Goal: Check status: Check status

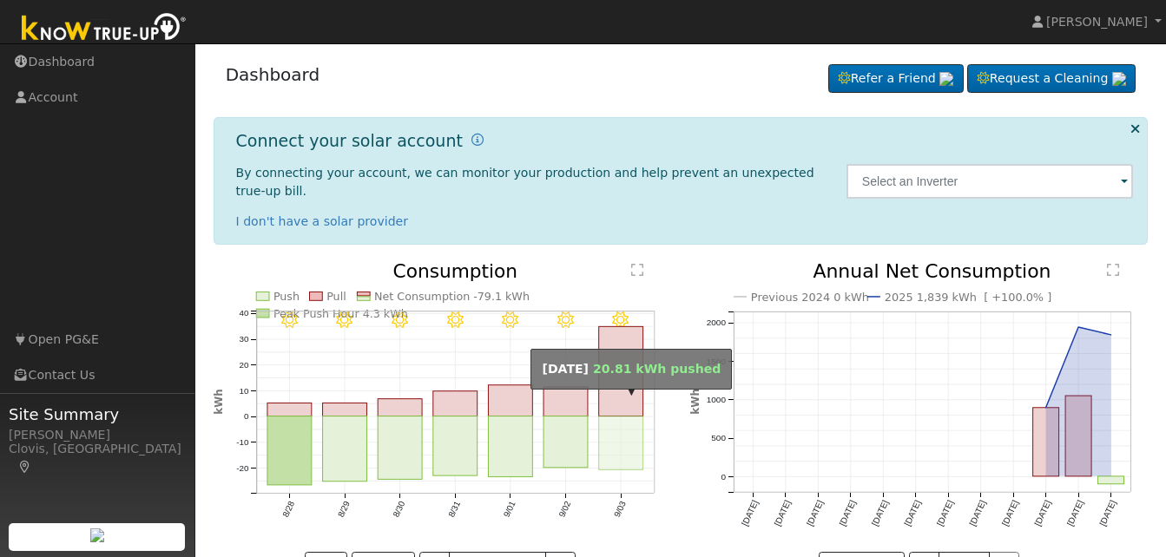
click at [617, 417] on rect "onclick=""" at bounding box center [621, 444] width 44 height 54
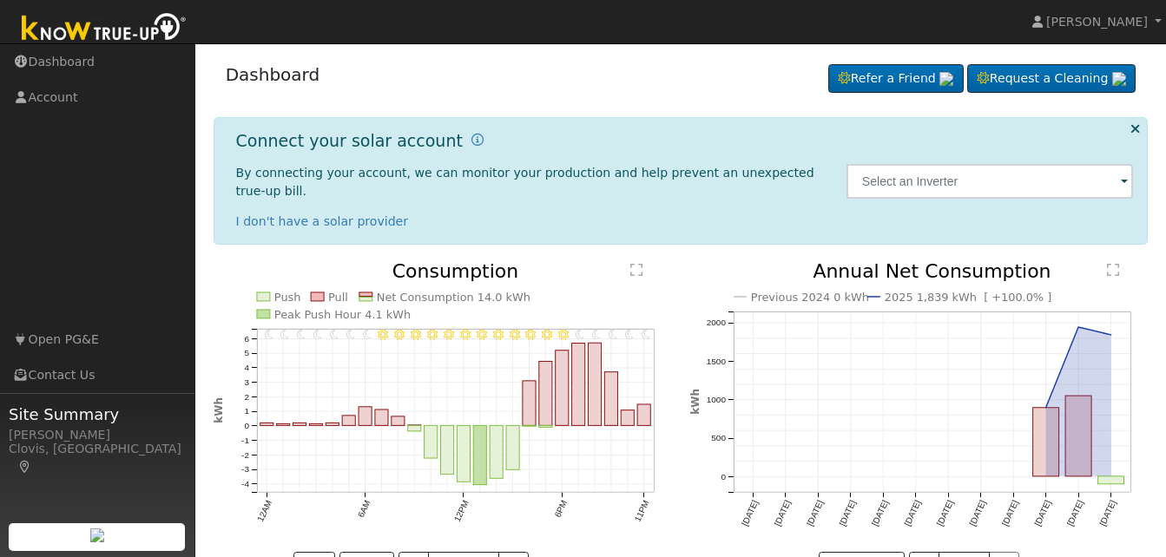
click at [316, 505] on icon "11PM - Clear 10PM - Clear 9PM - Clear 8PM - Clear 7PM - Clear 6PM - Clear 5PM -…" at bounding box center [443, 420] width 458 height 316
click at [412, 552] on button "<" at bounding box center [414, 567] width 30 height 30
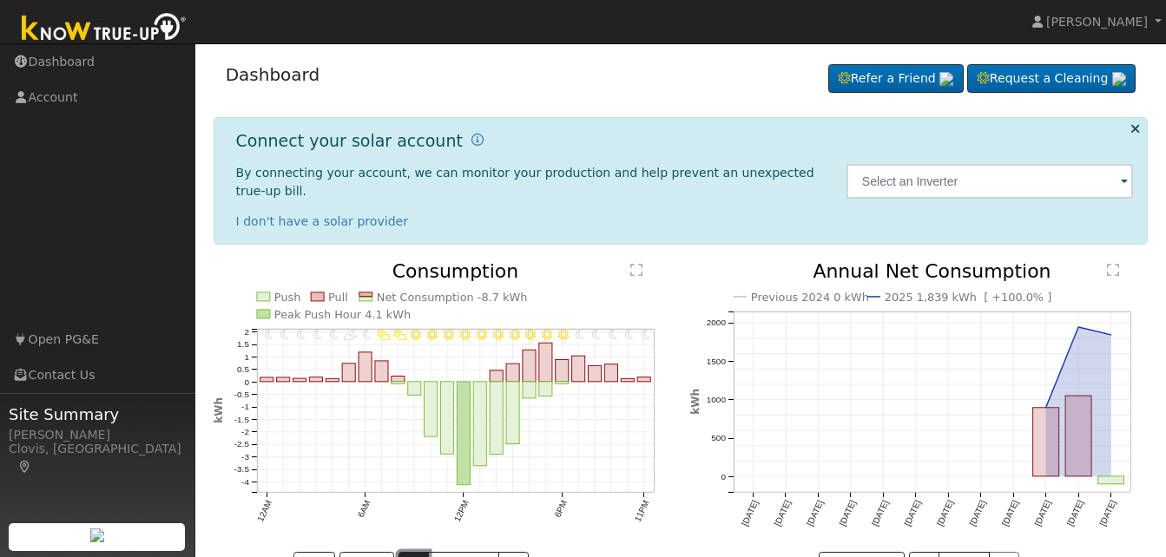
click at [416, 552] on button "<" at bounding box center [414, 567] width 30 height 30
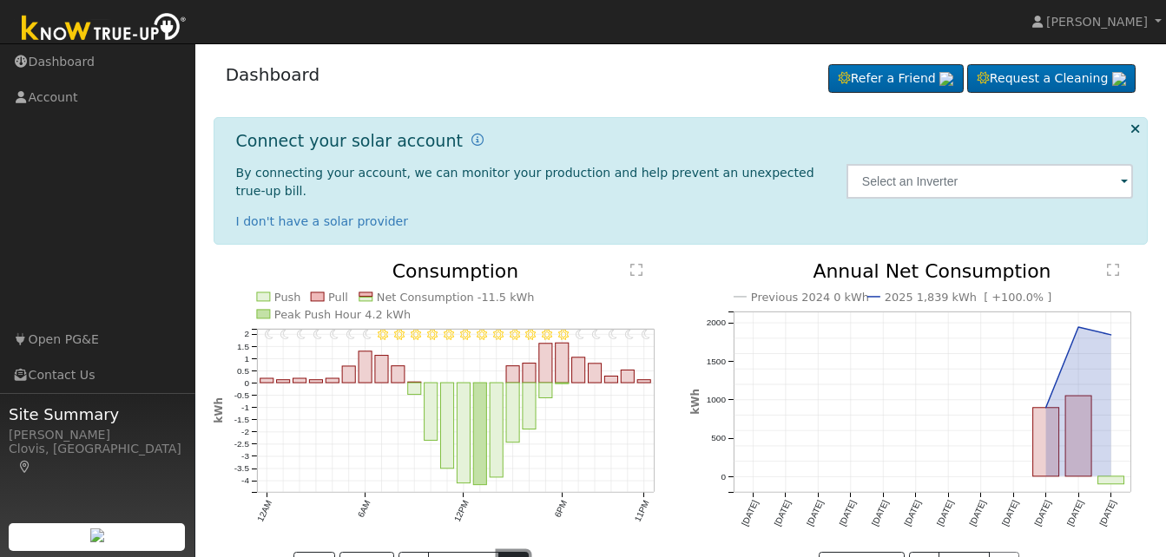
click at [526, 552] on button ">" at bounding box center [513, 567] width 30 height 30
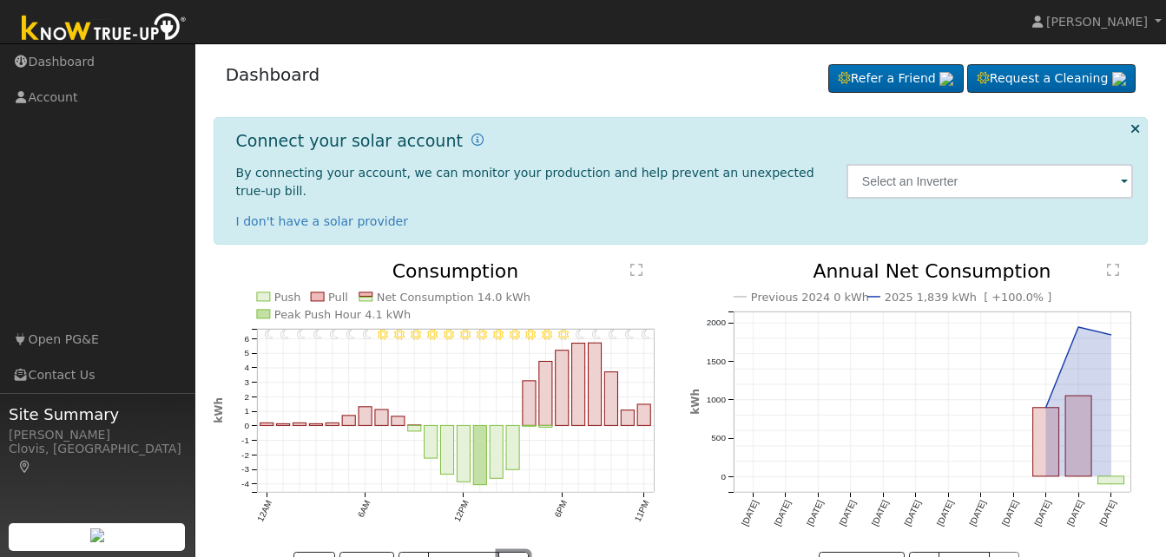
click at [526, 552] on button ">" at bounding box center [513, 567] width 30 height 30
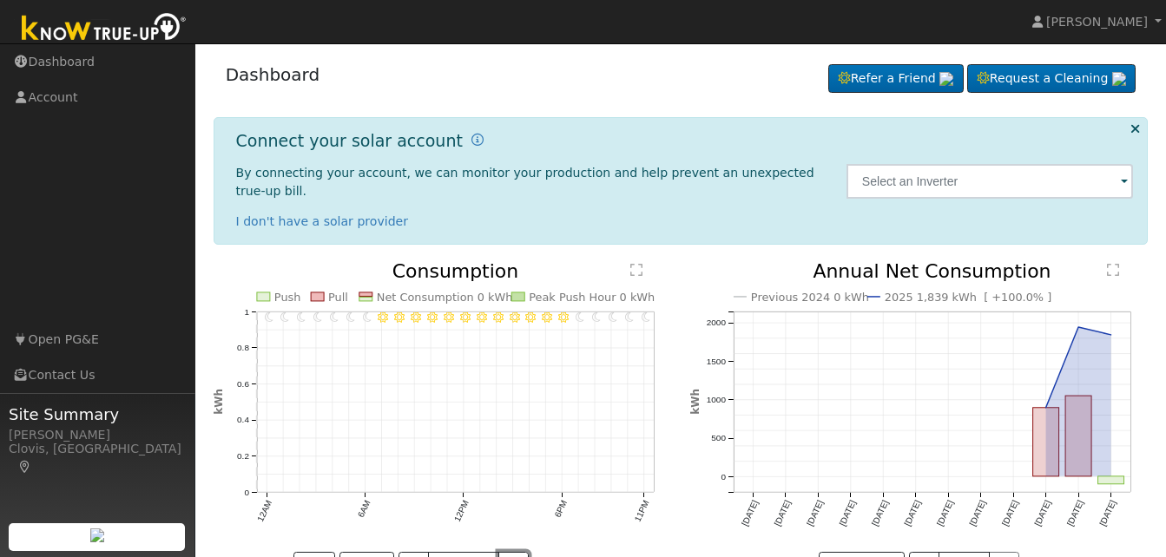
scroll to position [39, 0]
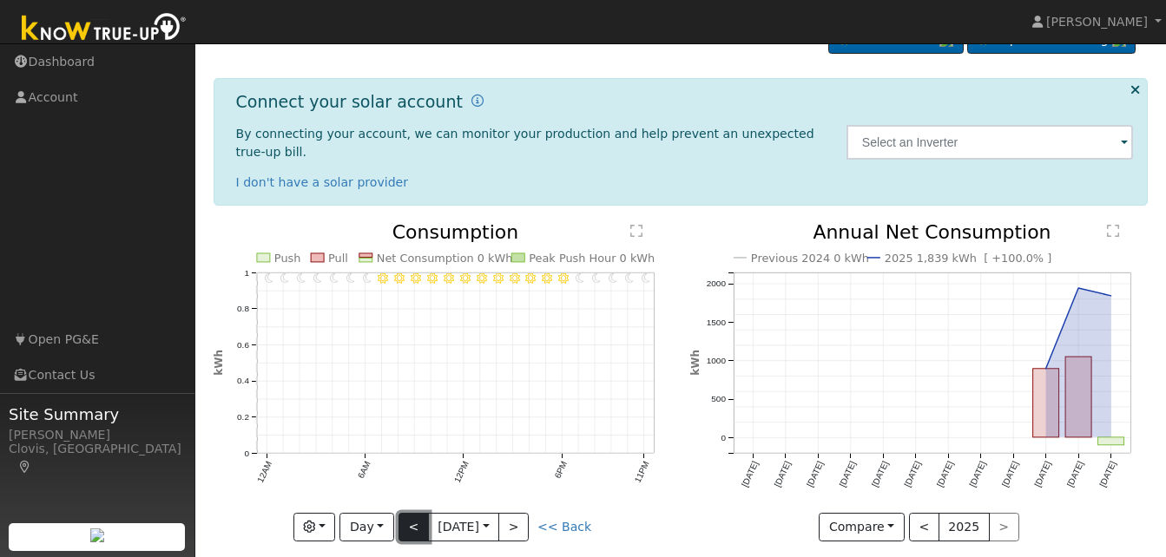
click at [407, 513] on button "<" at bounding box center [414, 528] width 30 height 30
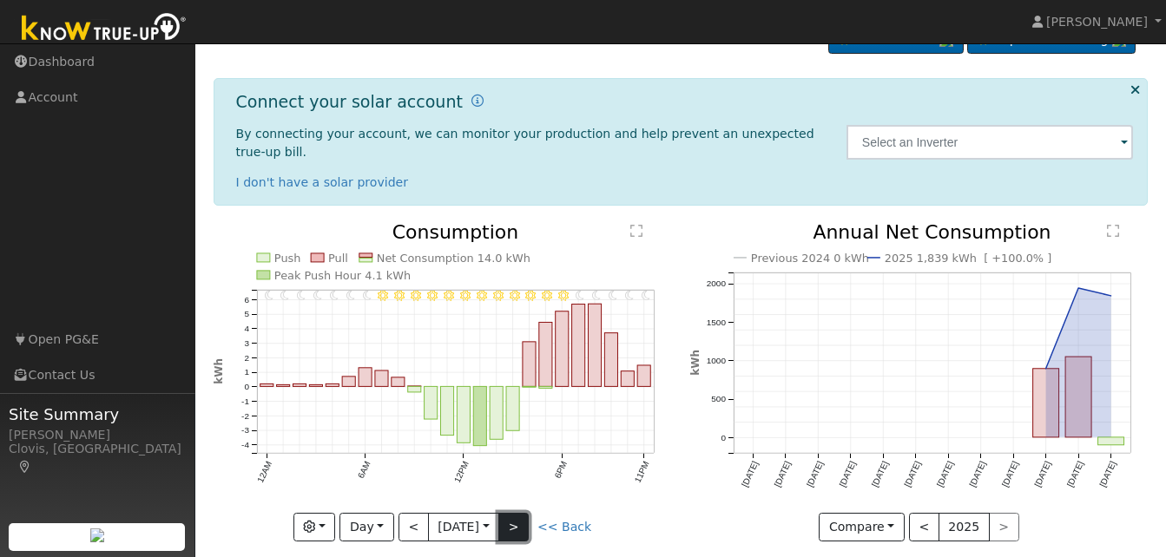
click at [524, 513] on button ">" at bounding box center [513, 528] width 30 height 30
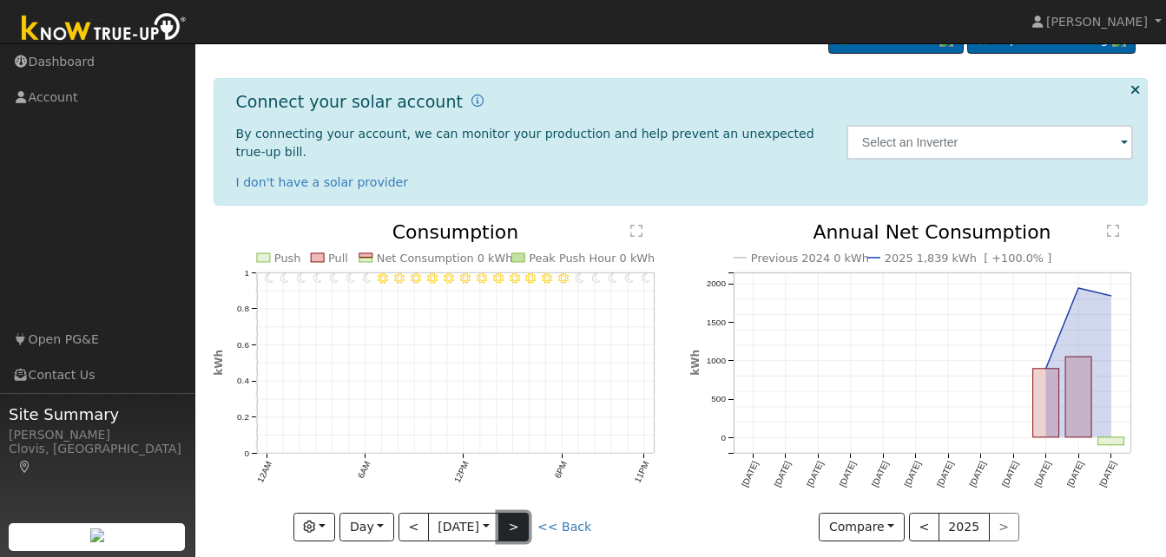
click at [517, 513] on button ">" at bounding box center [513, 528] width 30 height 30
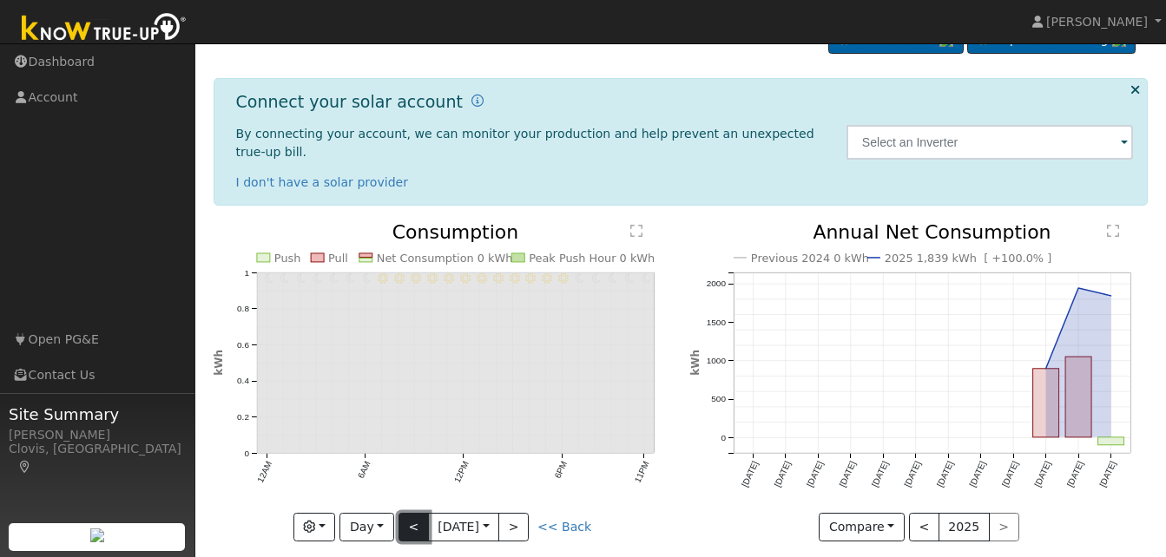
click at [405, 513] on button "<" at bounding box center [414, 528] width 30 height 30
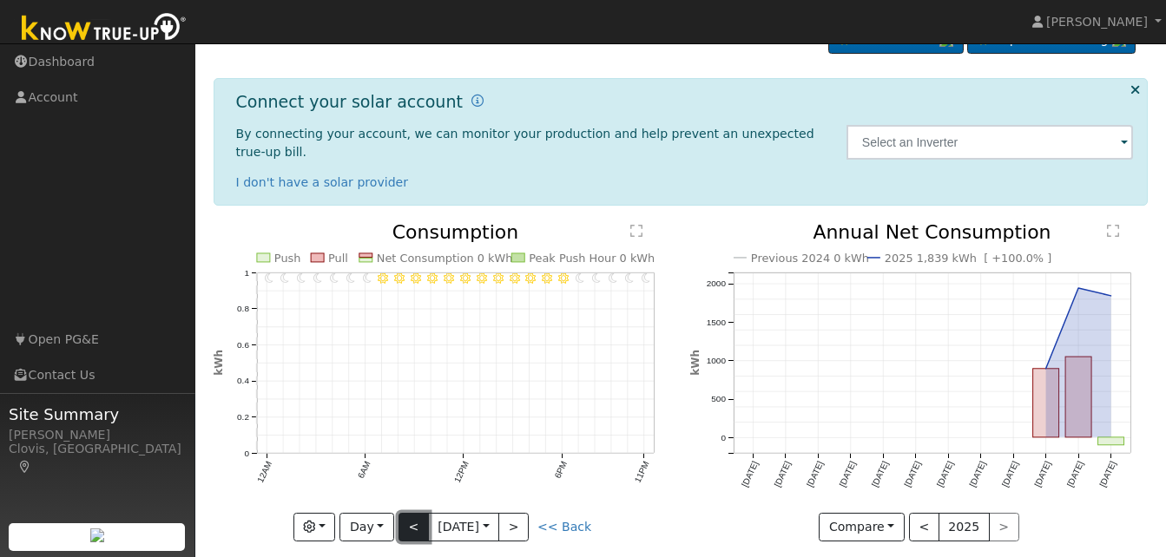
click at [405, 513] on button "<" at bounding box center [414, 528] width 30 height 30
type input "[DATE]"
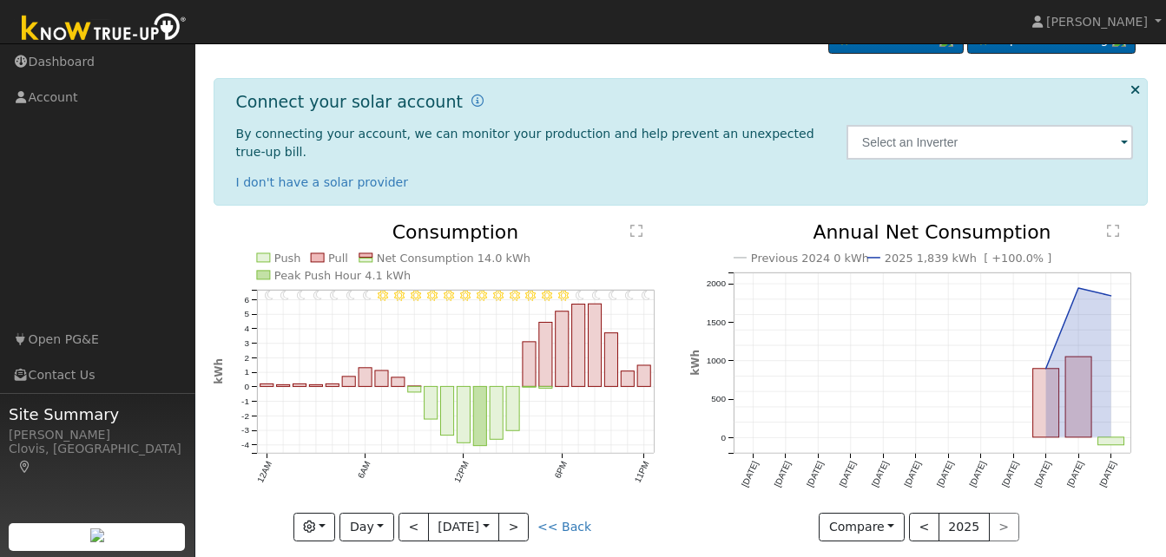
click at [735, 510] on icon "Previous 2024 0 kWh 2025 1,839 kWh [ +100.0% ] [DATE] Oct '[DATE] Dec '[DATE] F…" at bounding box center [919, 376] width 458 height 307
